Goal: Task Accomplishment & Management: Use online tool/utility

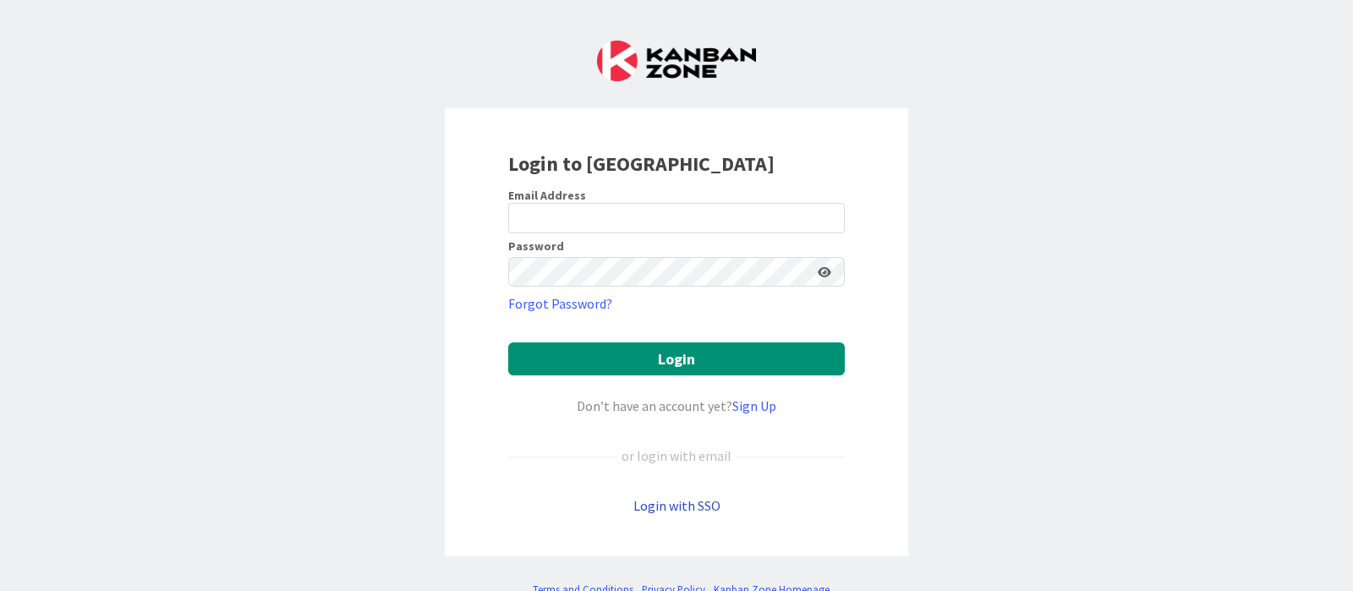
click at [687, 509] on link "Login with SSO" at bounding box center [676, 505] width 87 height 17
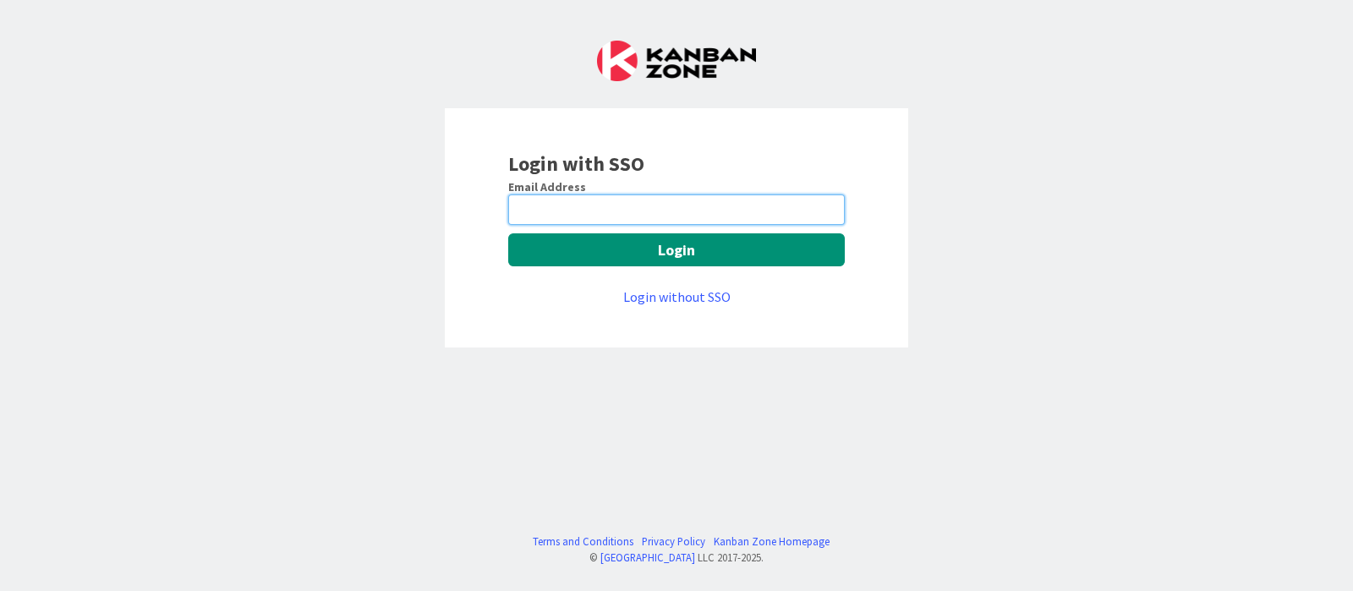
click at [618, 211] on input "email" at bounding box center [676, 209] width 337 height 30
type input "[PERSON_NAME][EMAIL_ADDRESS][DOMAIN_NAME]"
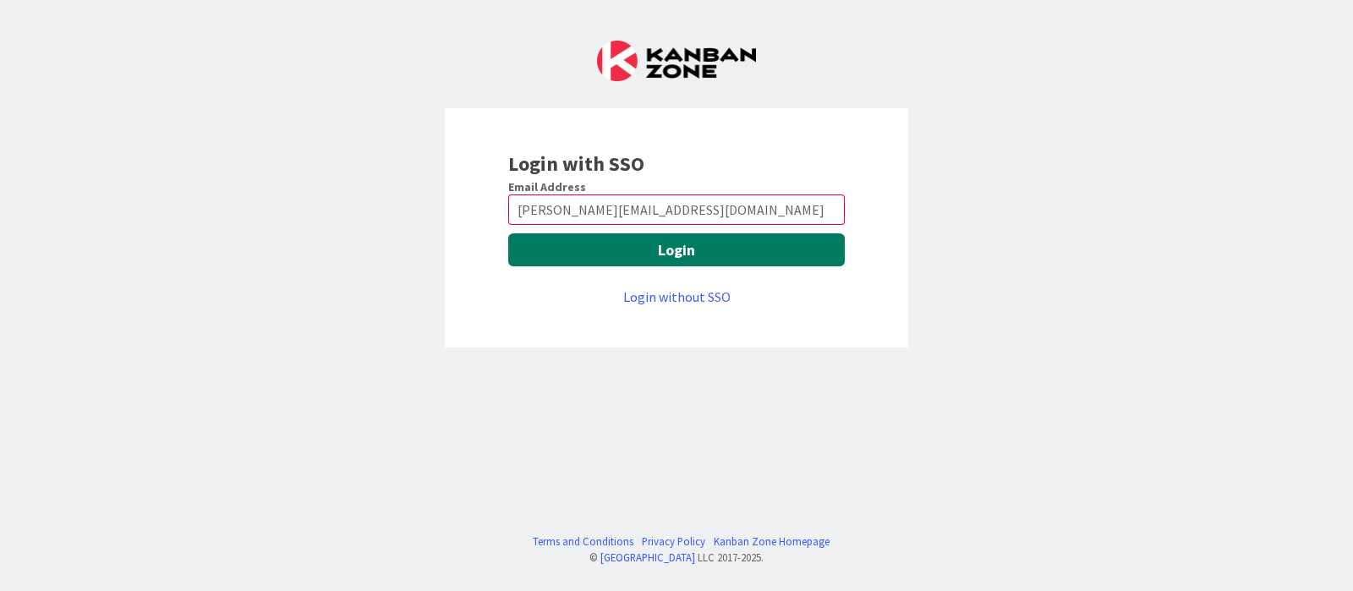
click at [638, 244] on button "Login" at bounding box center [676, 249] width 337 height 33
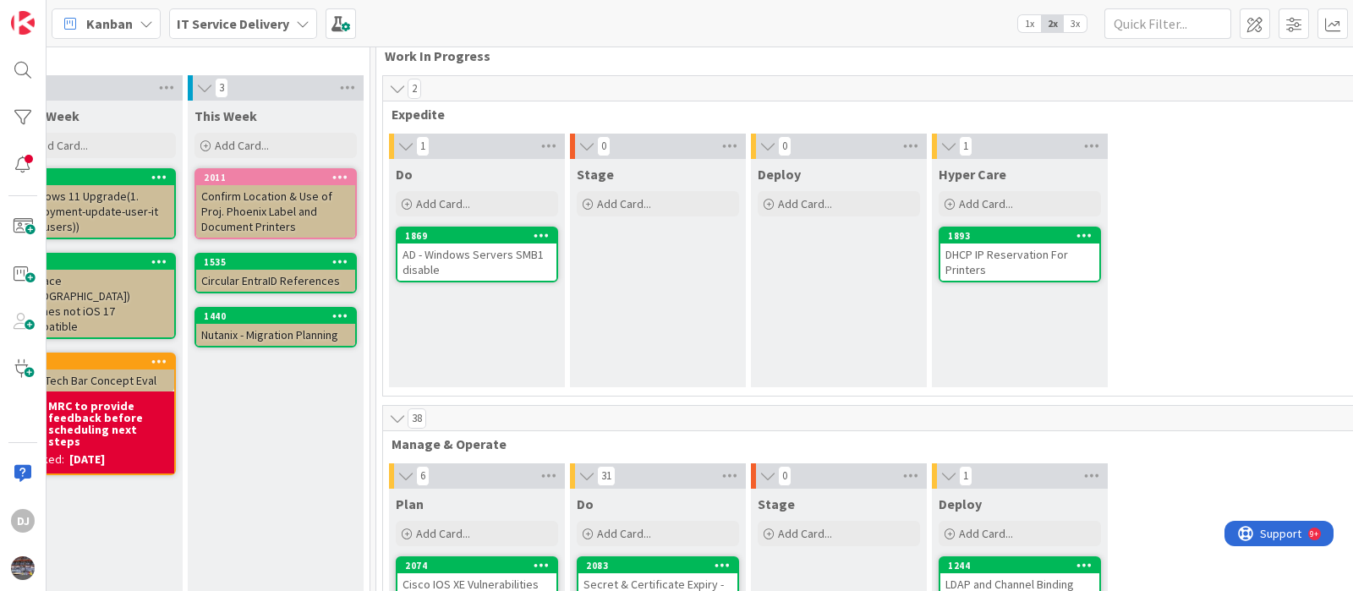
scroll to position [0, 595]
